Goal: Navigation & Orientation: Find specific page/section

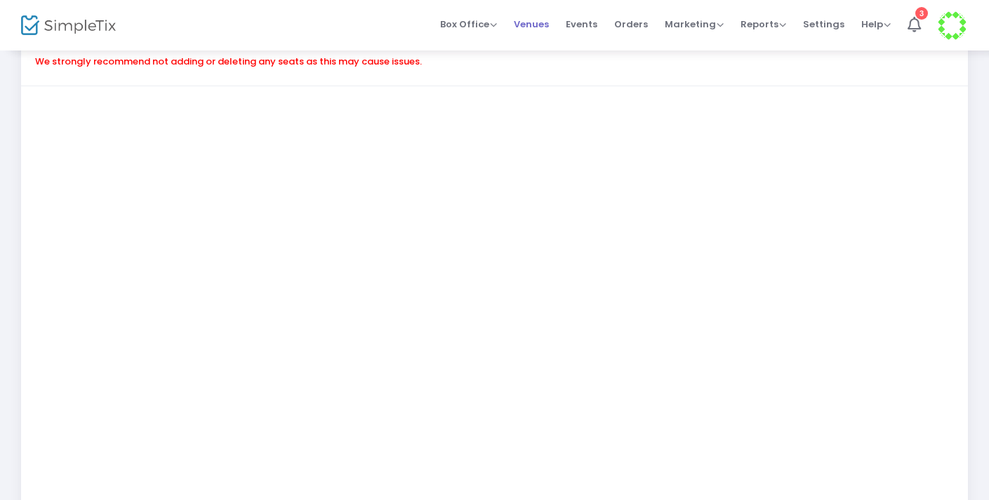
click at [544, 32] on span "Venues" at bounding box center [531, 24] width 35 height 36
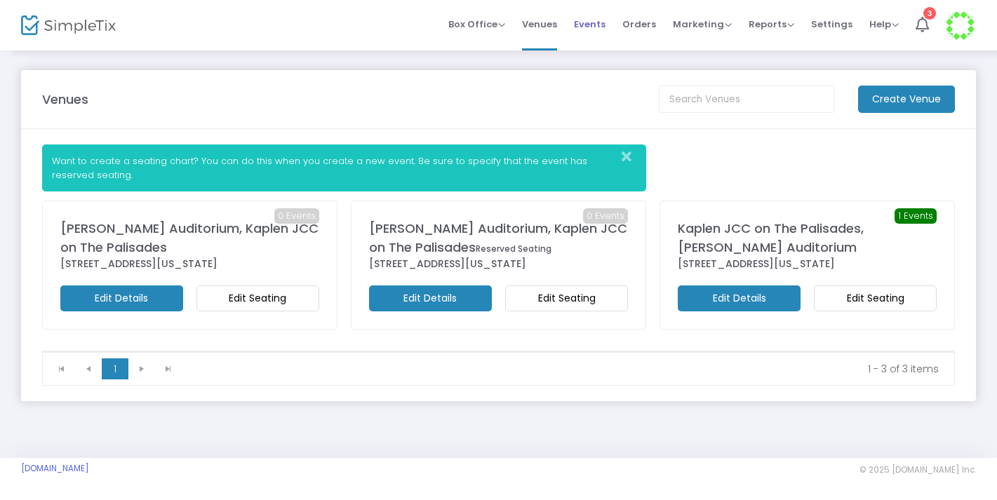
click at [603, 26] on span "Events" at bounding box center [590, 24] width 32 height 36
